Goal: Task Accomplishment & Management: Manage account settings

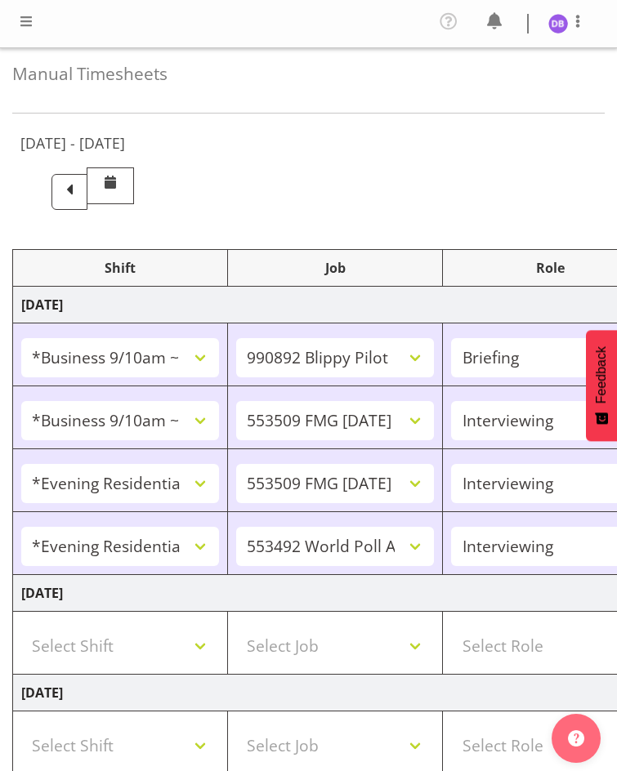
select select "26078"
select select "10574"
select select "26078"
select select "10585"
select select "47"
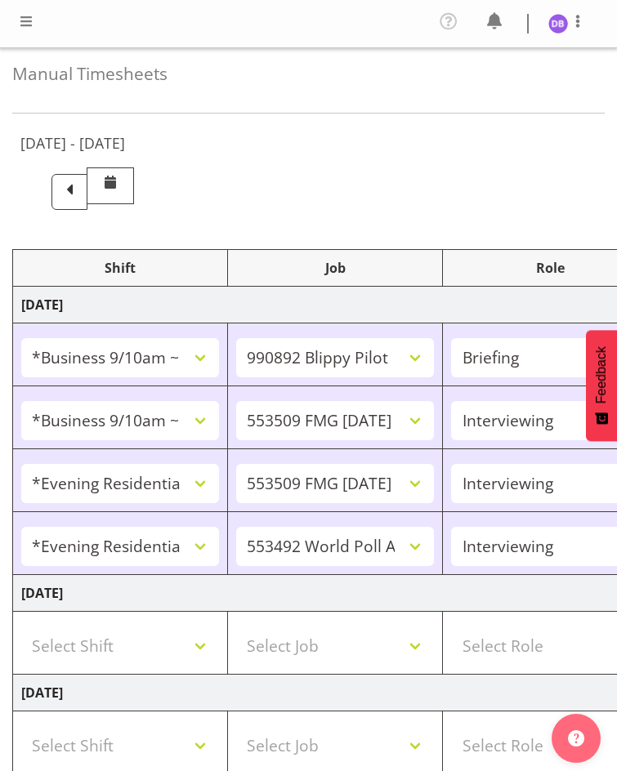
select select "48116"
select select "10585"
select select "47"
select select "48116"
select select "10499"
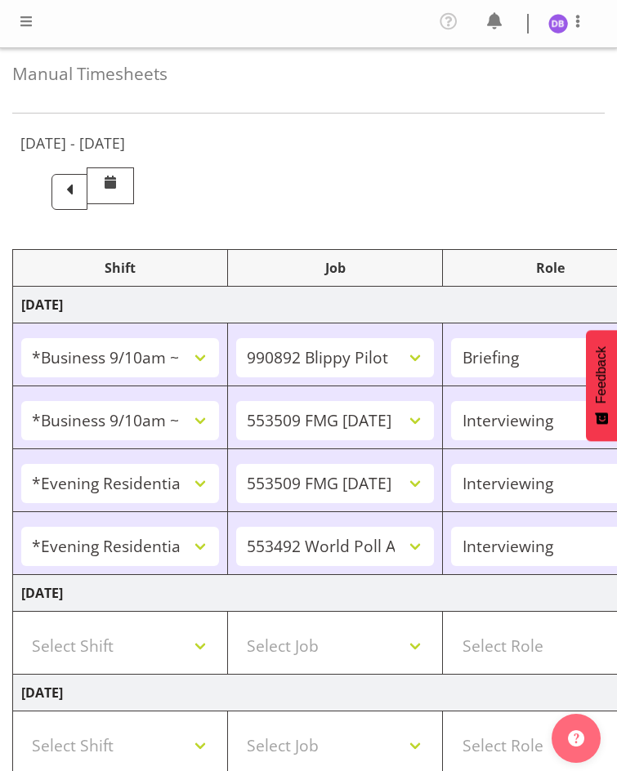
select select "47"
select select "26078"
select select "10585"
select select "47"
select select "48116"
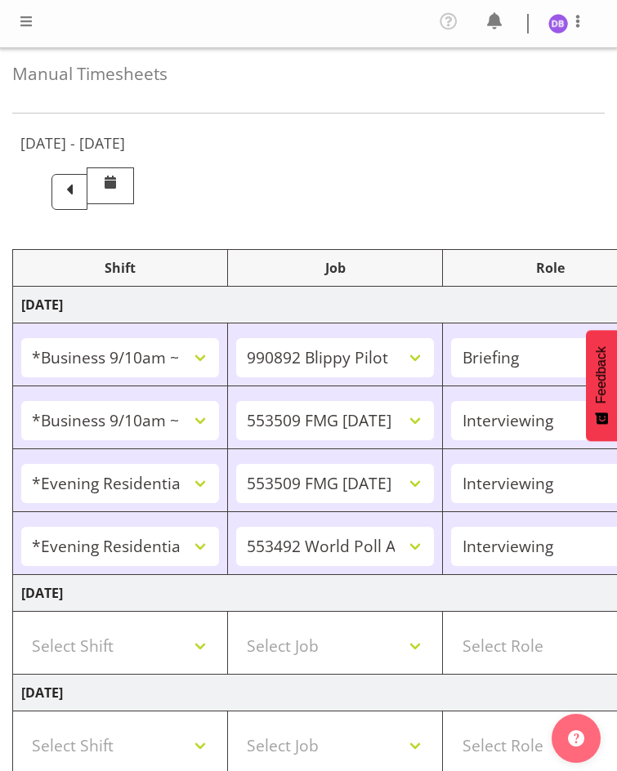
select select "10585"
select select "47"
select select "48116"
select select "10499"
select select "47"
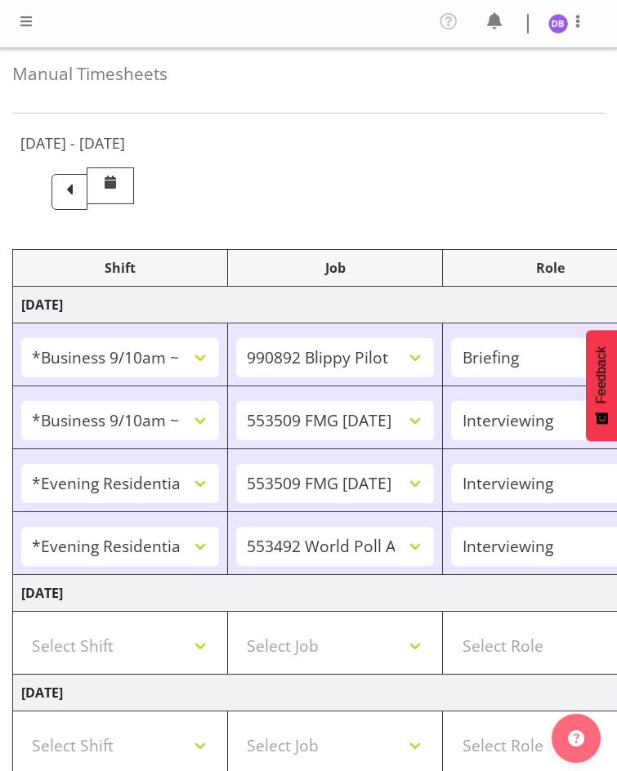
select select "48116"
select select "10499"
select select "47"
select select "26078"
select select "10585"
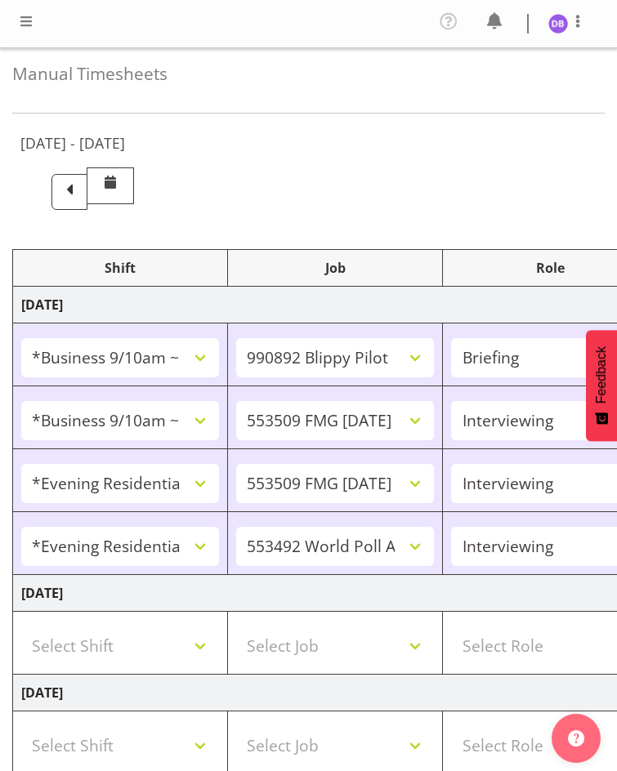
select select "47"
select select "26078"
select select "10585"
select select "47"
select select "11547"
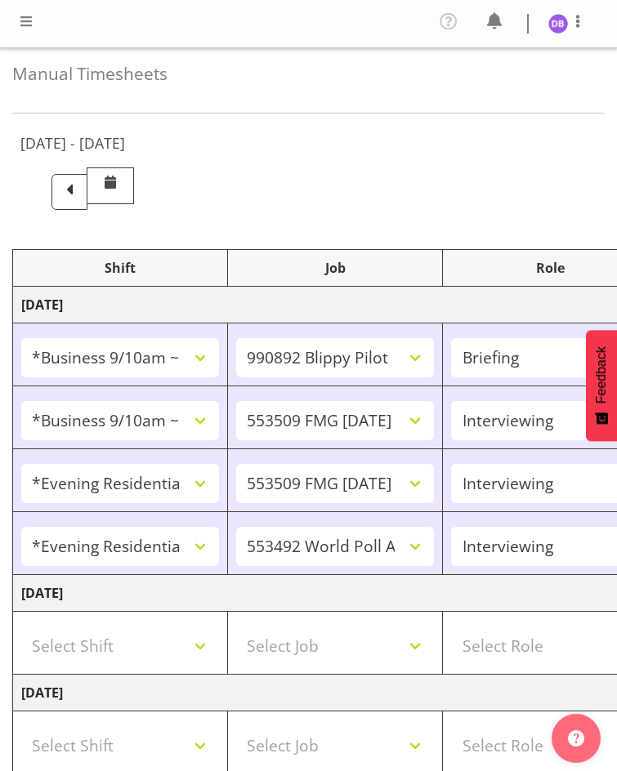
select select "10499"
select select "47"
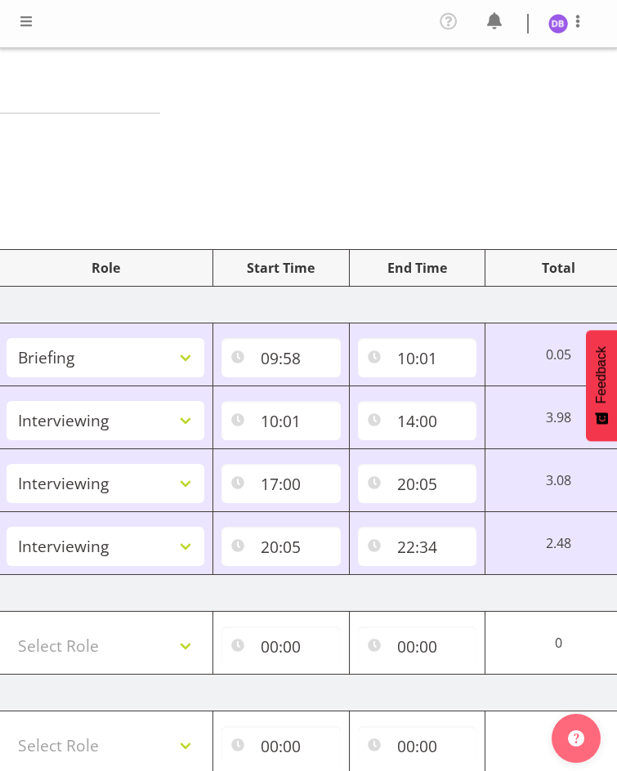
click at [30, 18] on span at bounding box center [26, 21] width 20 height 20
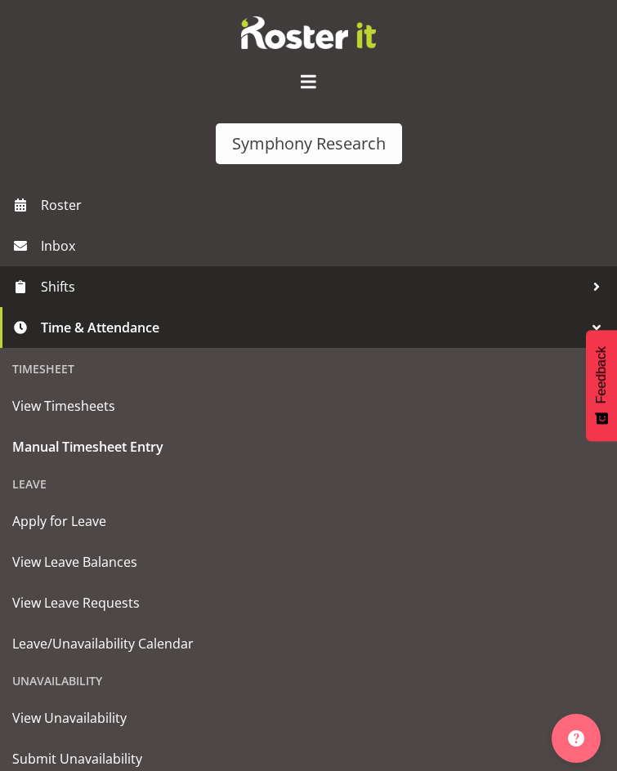
click at [57, 274] on span "Shifts" at bounding box center [312, 286] width 543 height 25
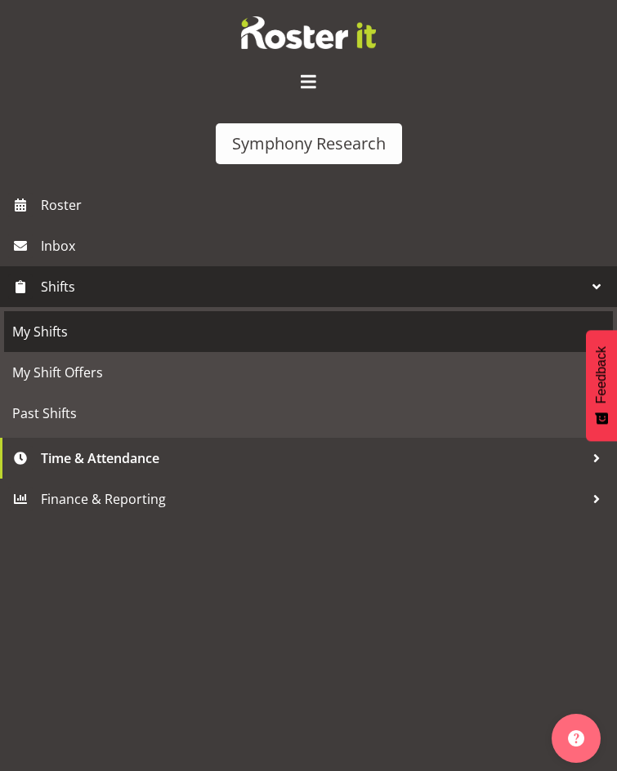
click at [47, 319] on span "My Shifts" at bounding box center [308, 331] width 592 height 25
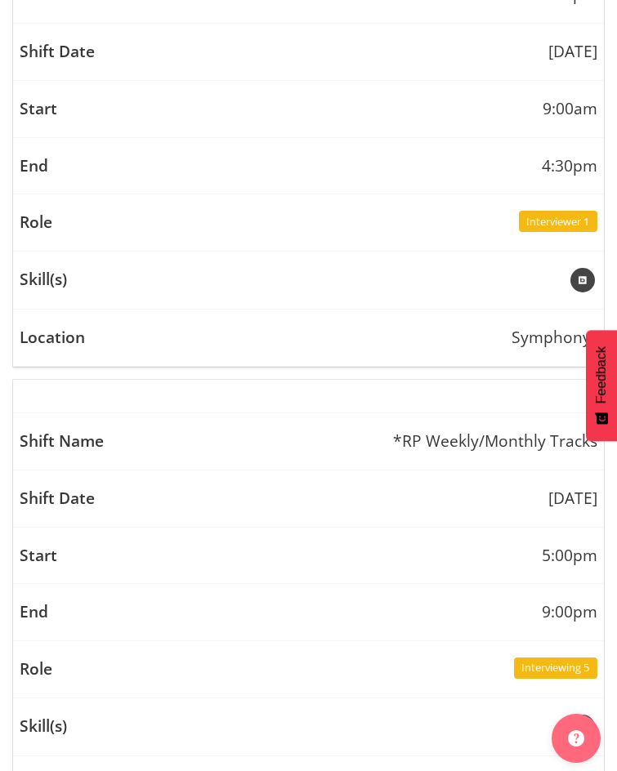
scroll to position [722, 0]
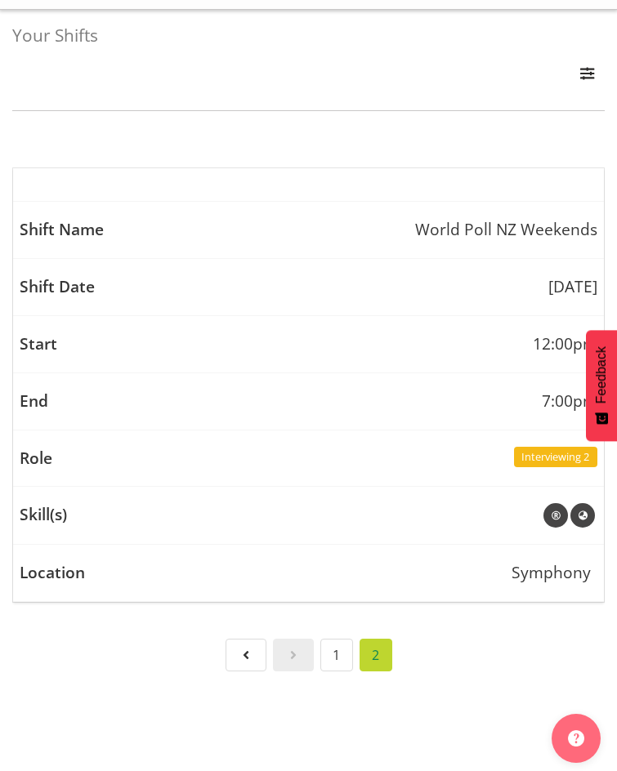
scroll to position [0, 0]
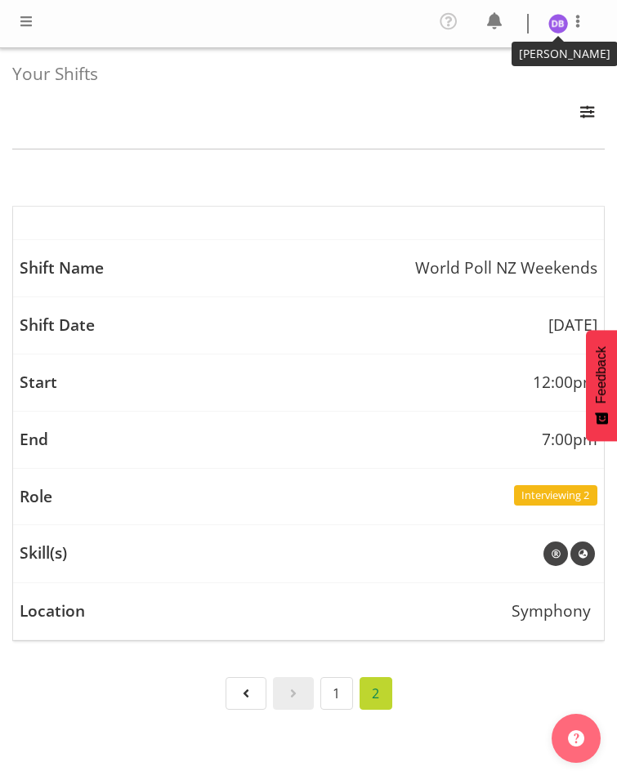
click at [555, 19] on img at bounding box center [558, 24] width 20 height 20
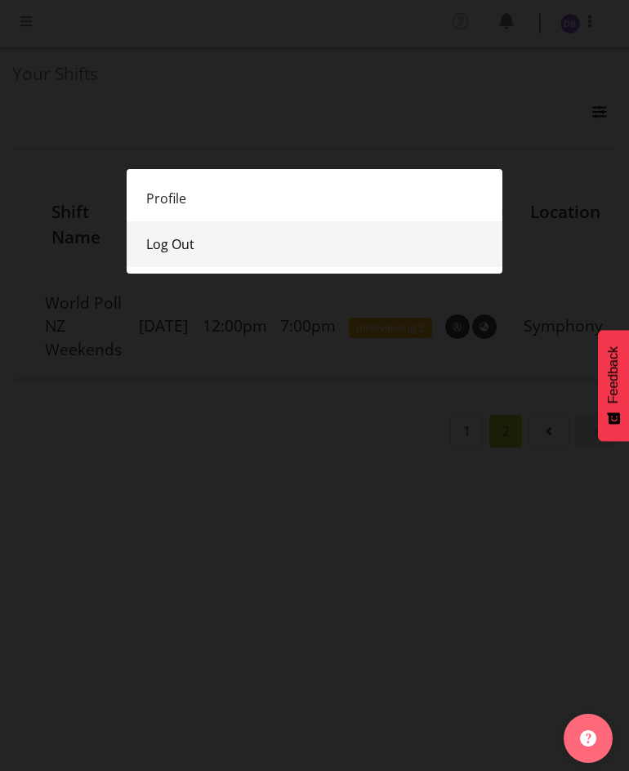
click at [172, 240] on link "Log Out" at bounding box center [315, 244] width 376 height 46
